Goal: Navigation & Orientation: Find specific page/section

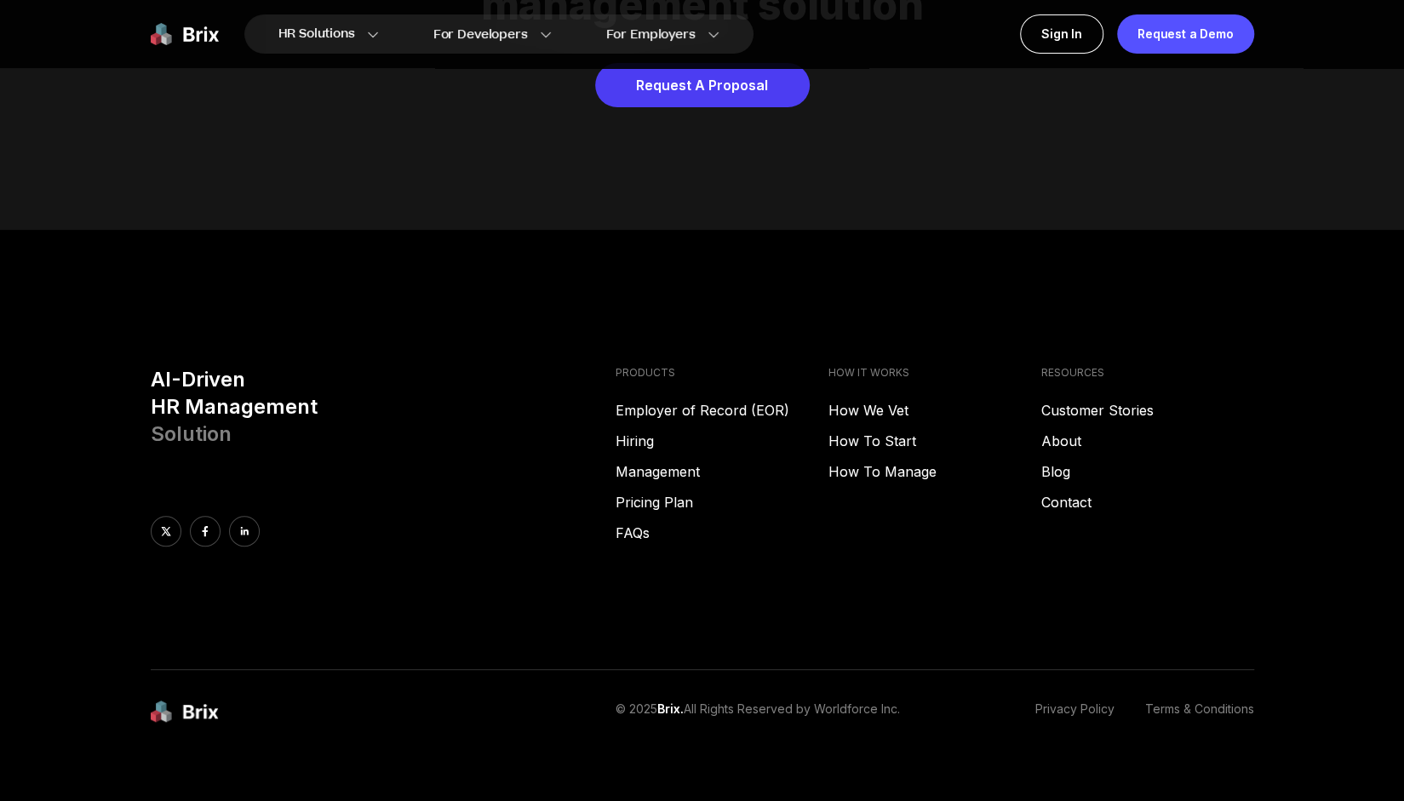
click at [255, 516] on div at bounding box center [377, 531] width 452 height 31
click at [244, 516] on link at bounding box center [244, 531] width 31 height 31
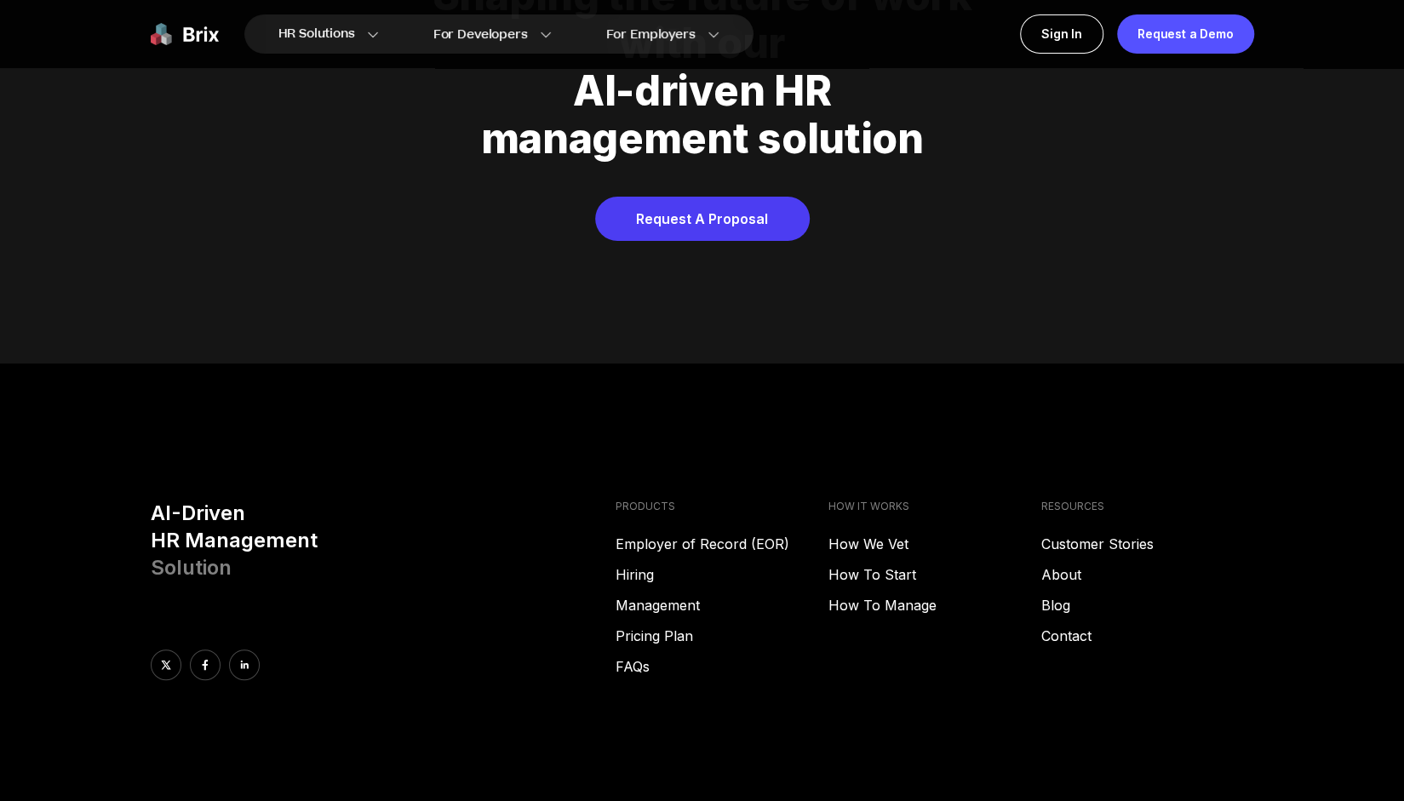
scroll to position [8698, 0]
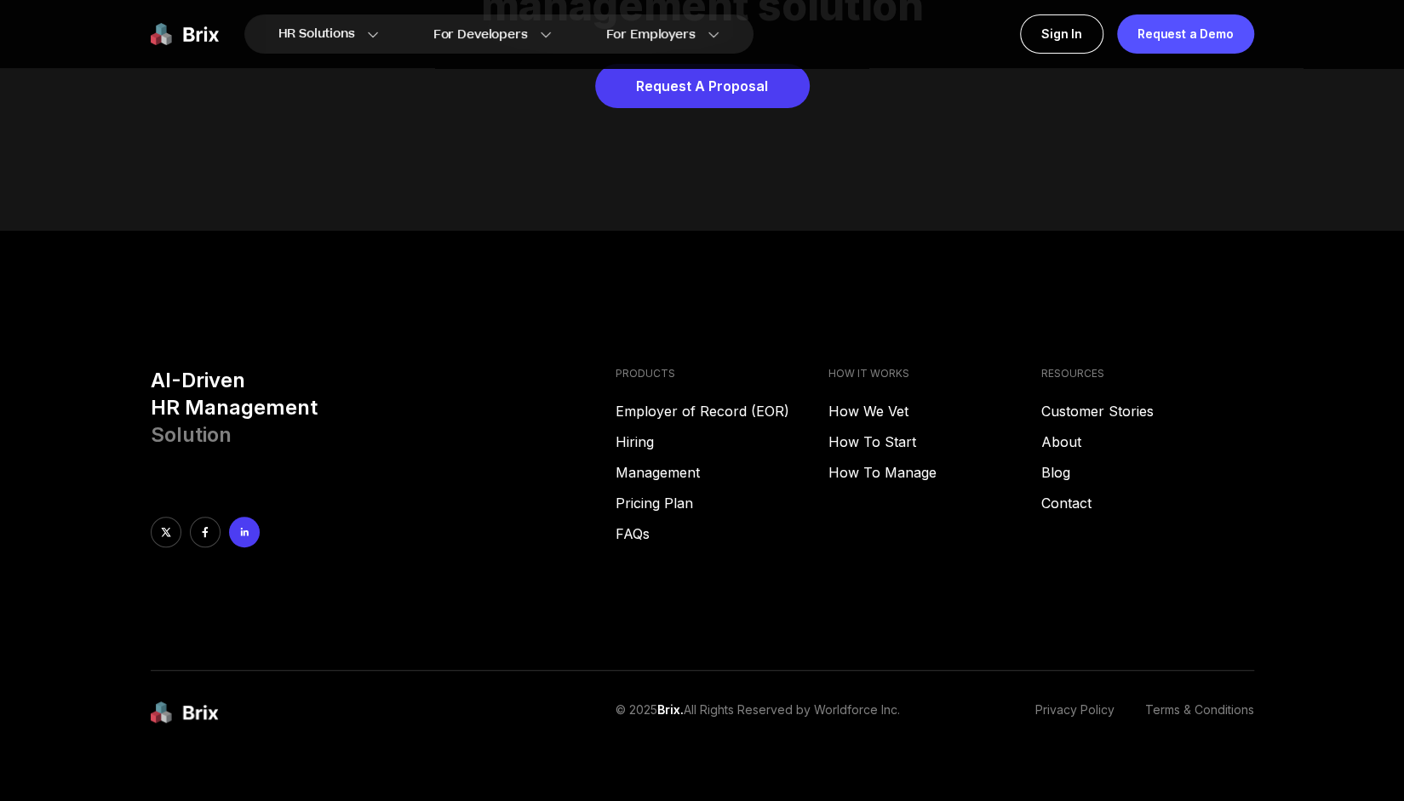
click at [250, 517] on link at bounding box center [244, 532] width 31 height 31
